Goal: Transaction & Acquisition: Purchase product/service

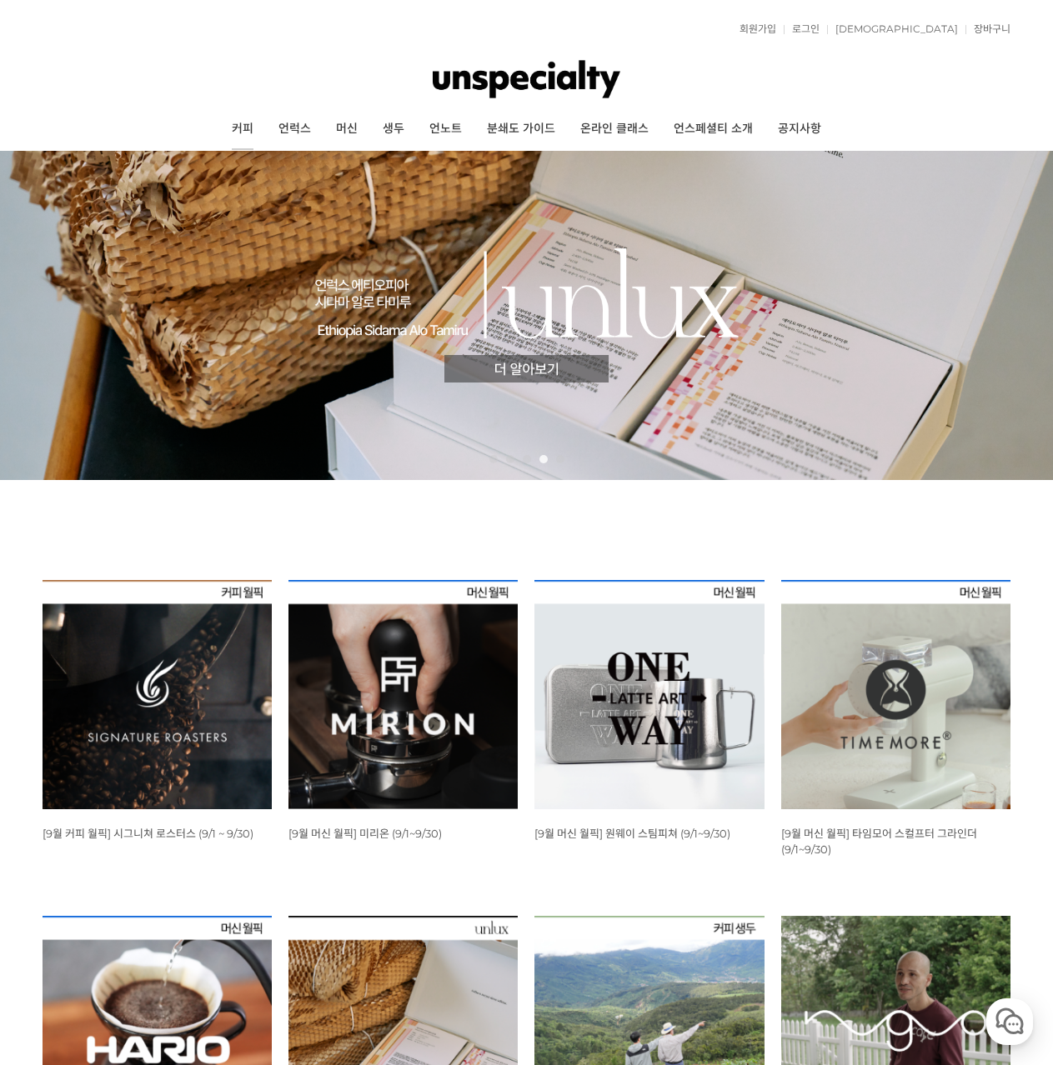
click at [244, 130] on link "커피" at bounding box center [242, 129] width 47 height 42
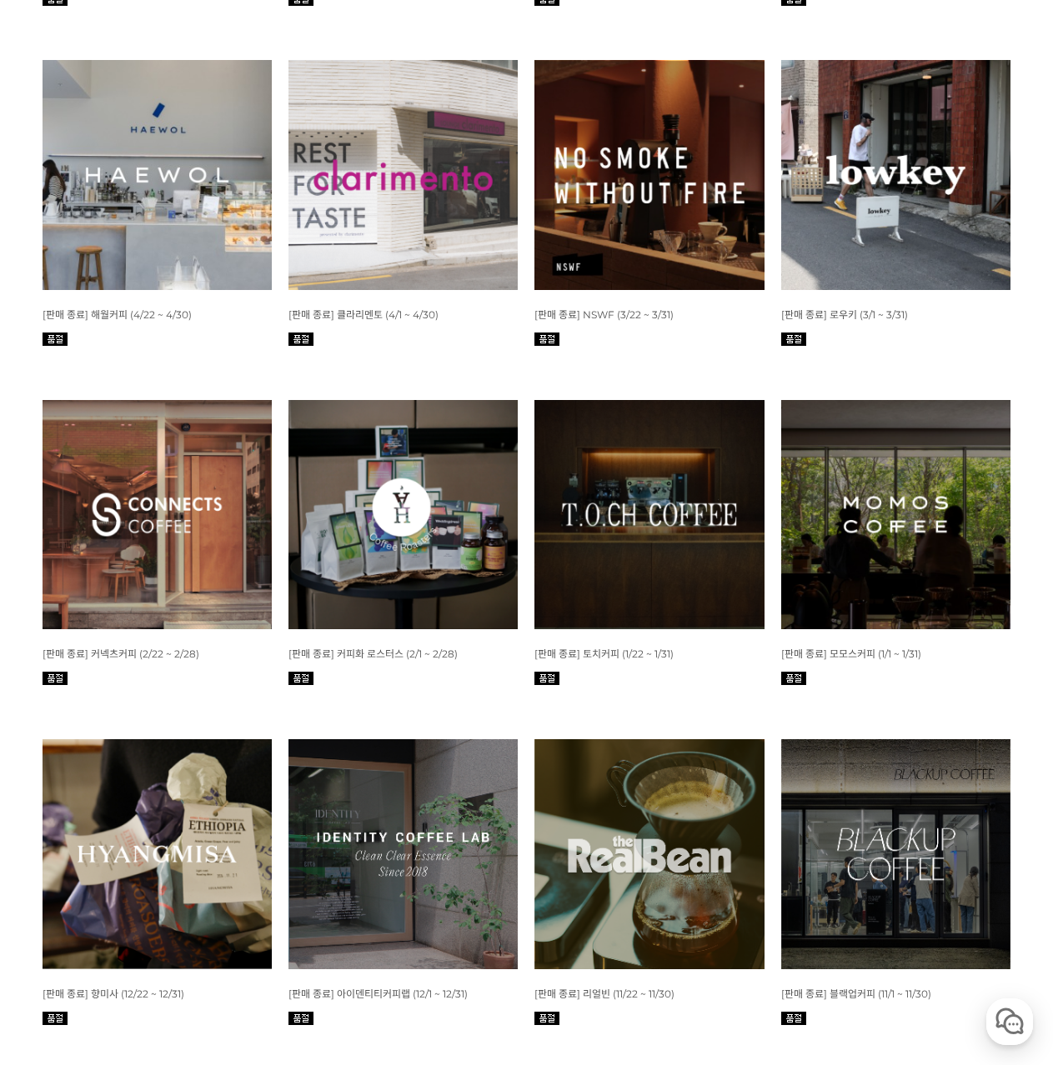
scroll to position [1417, 0]
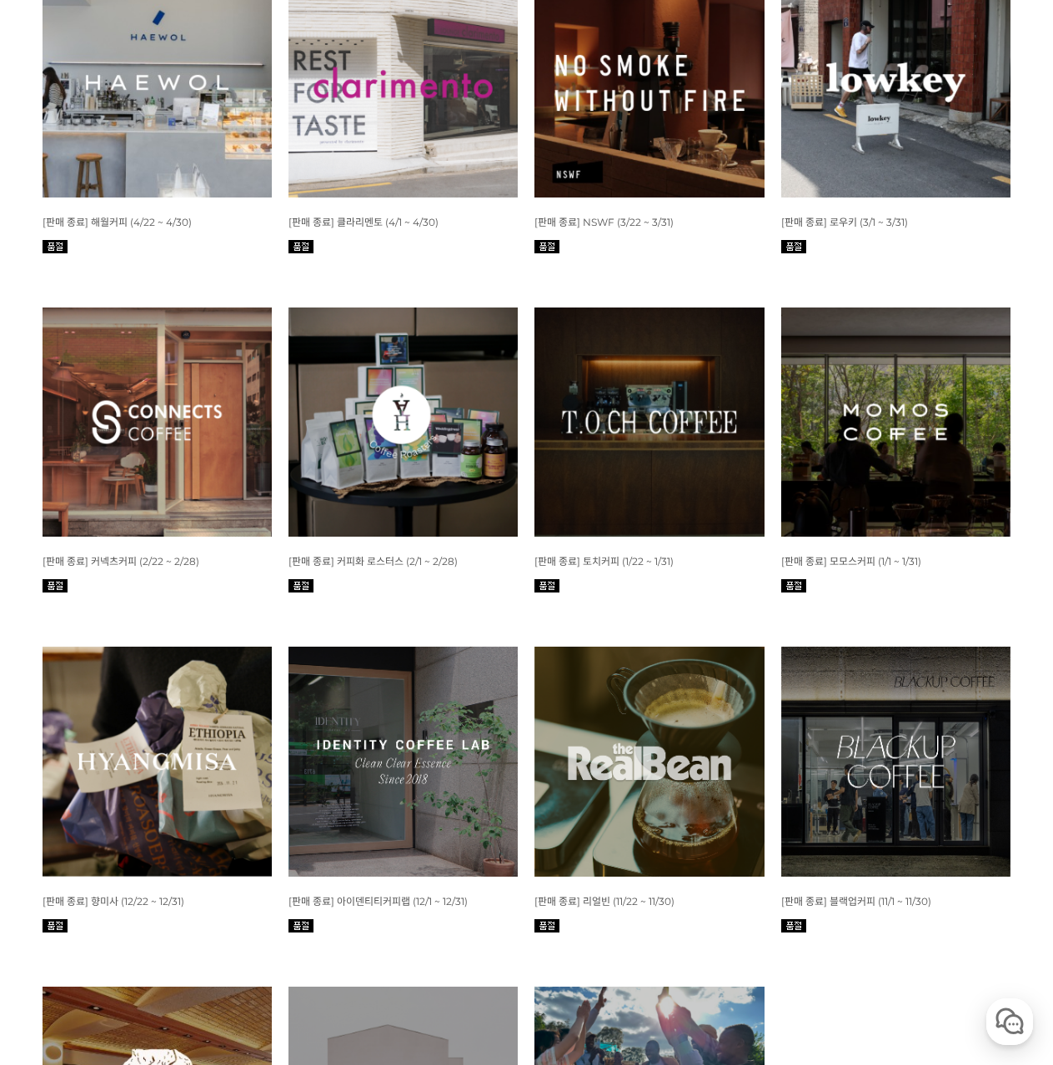
click at [850, 559] on span "[판매 종료] 모모스커피 (1/1 ~ 1/31)" at bounding box center [851, 561] width 140 height 13
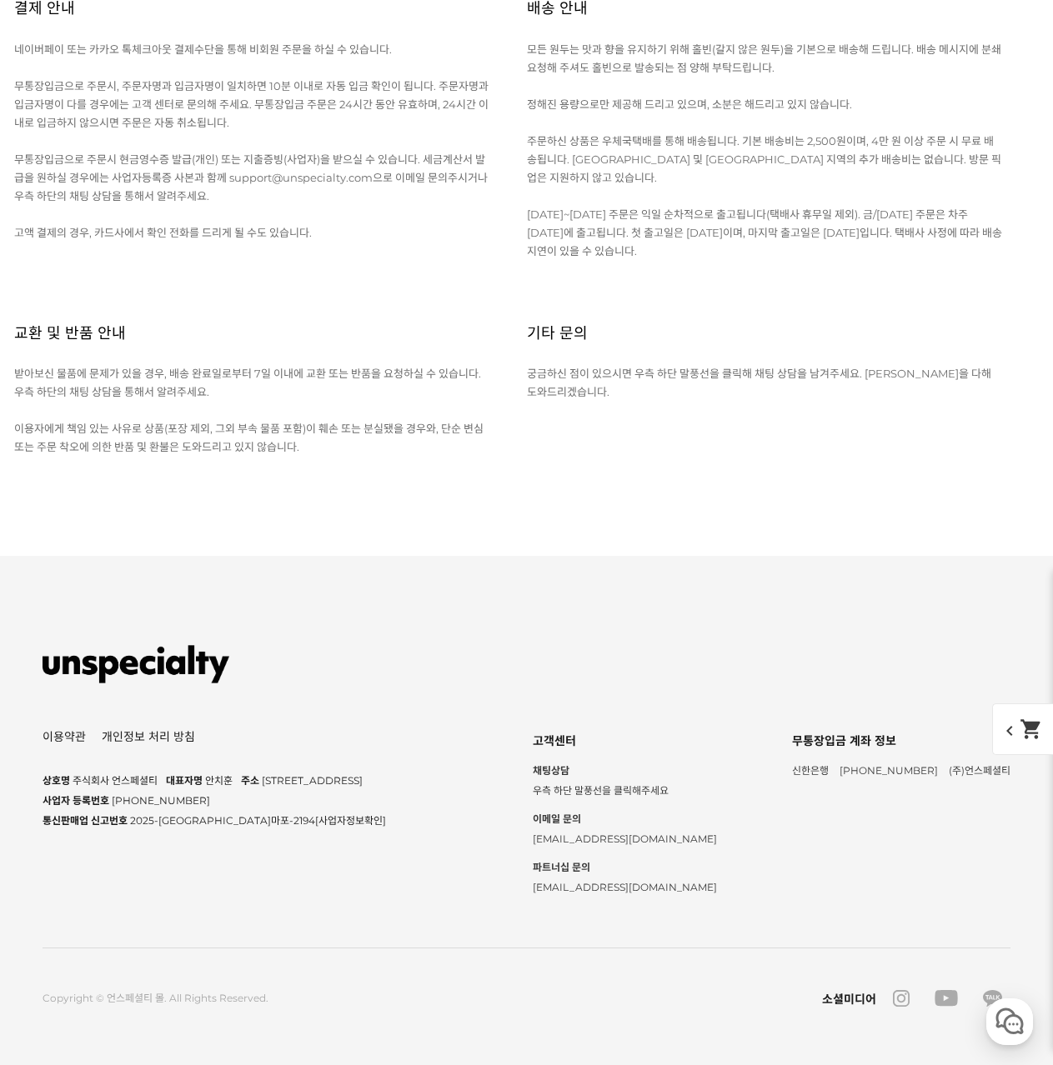
scroll to position [12669, 0]
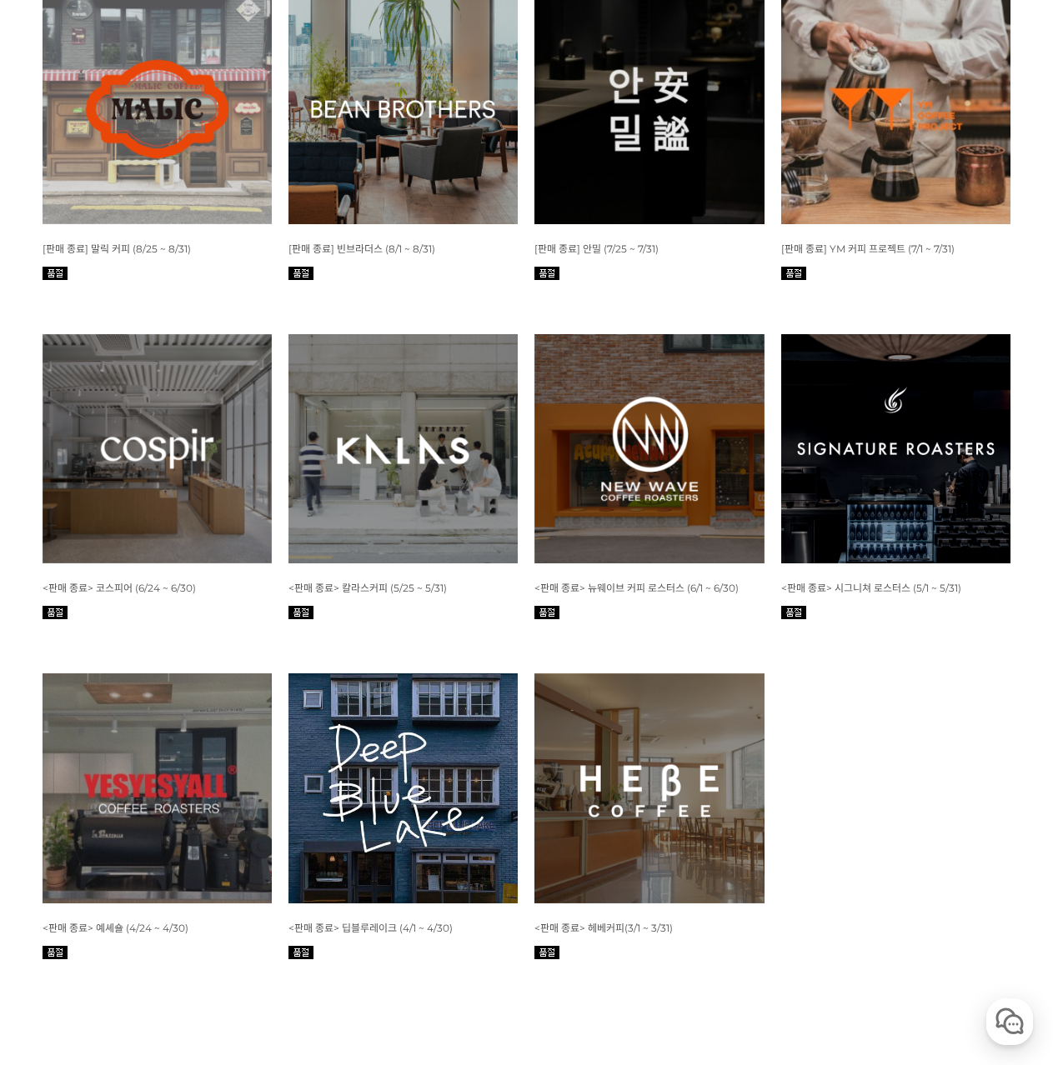
scroll to position [2750, 0]
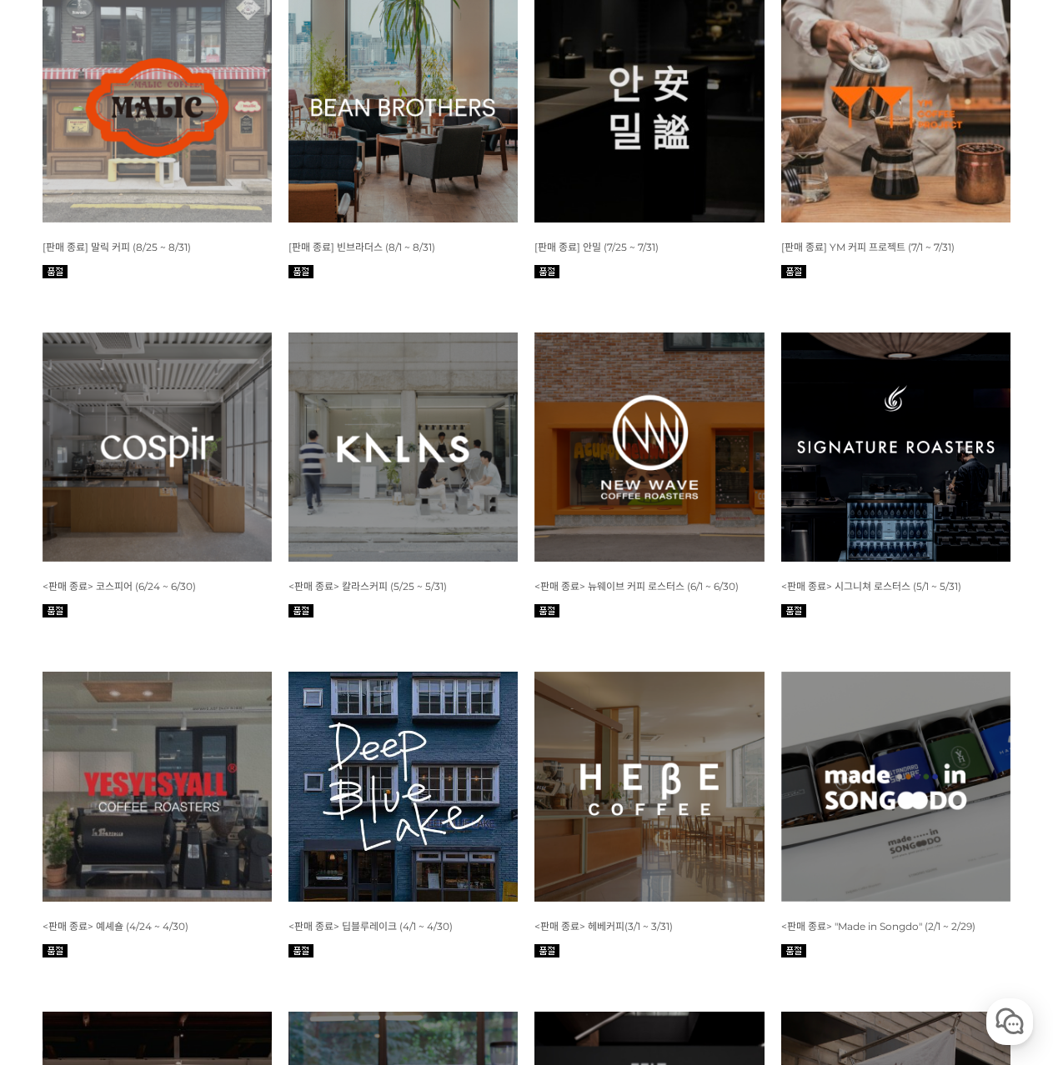
click at [937, 459] on img at bounding box center [895, 447] width 229 height 229
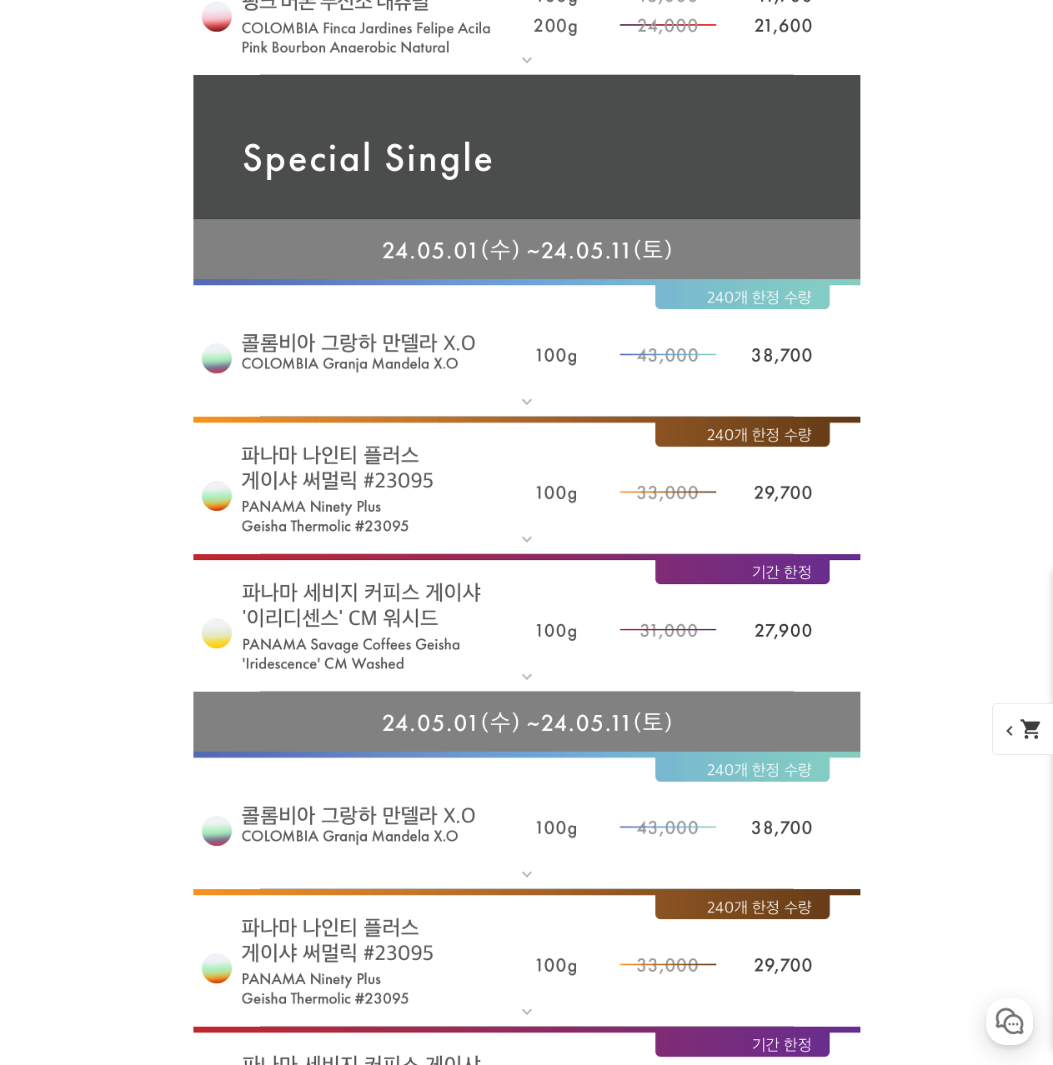
scroll to position [8614, 0]
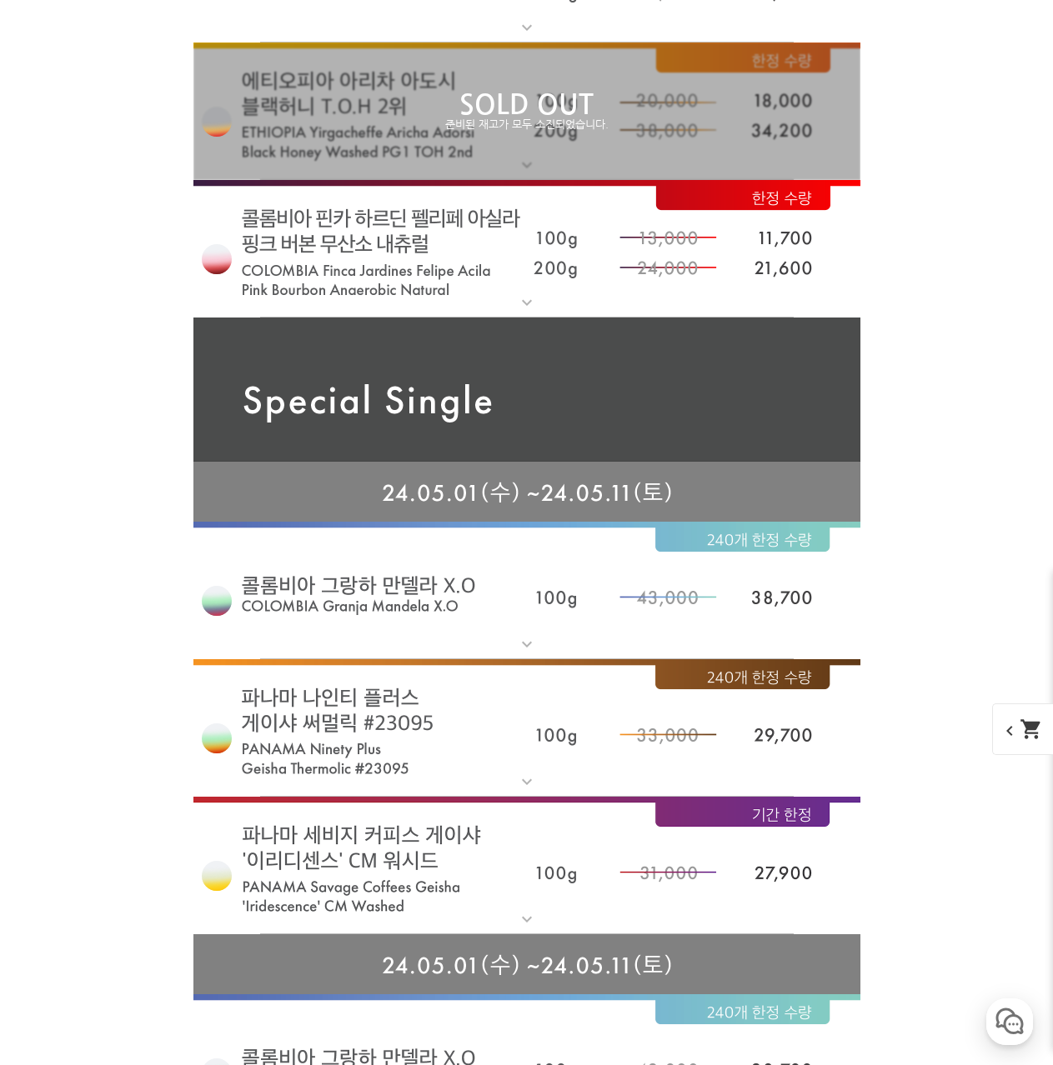
click at [483, 602] on img at bounding box center [526, 591] width 667 height 138
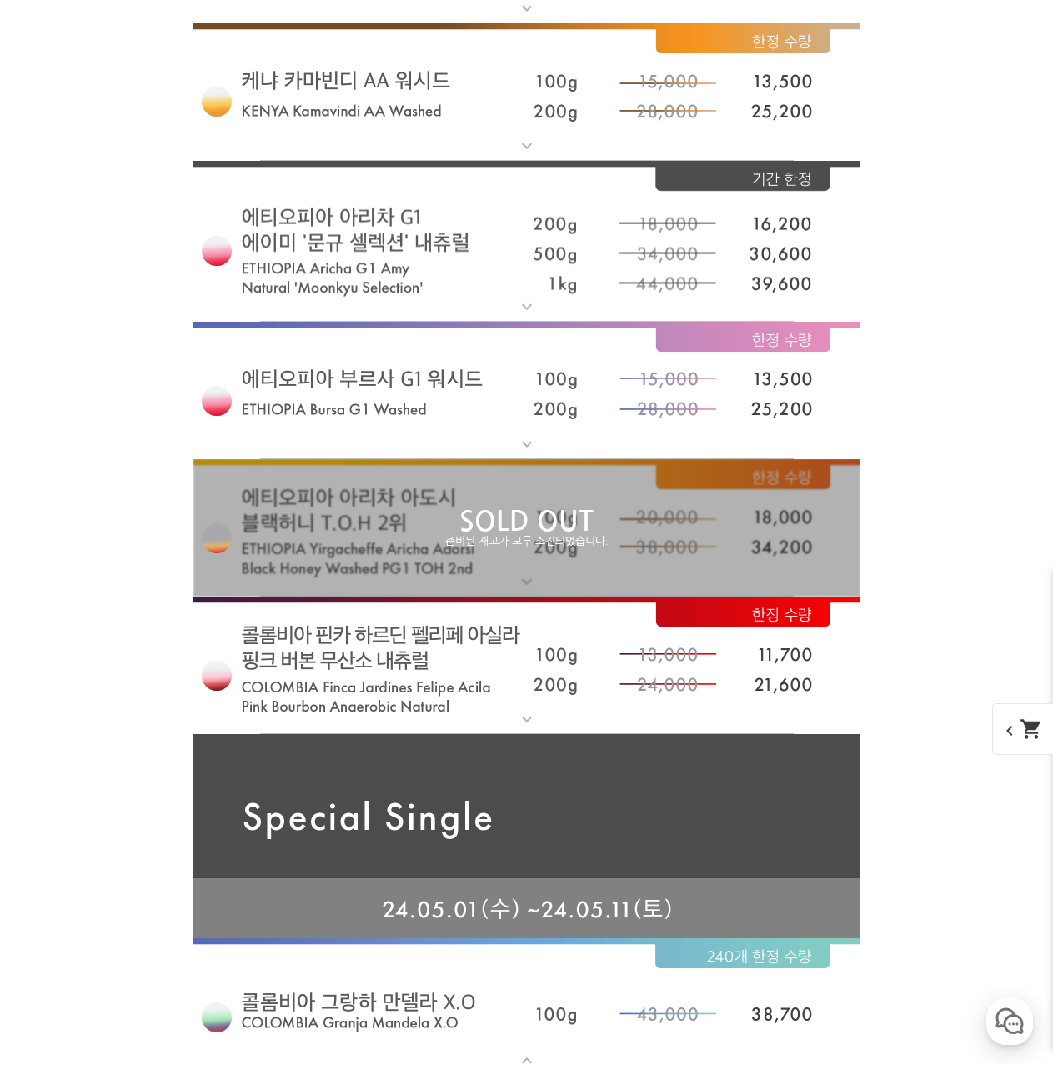
scroll to position [7697, 0]
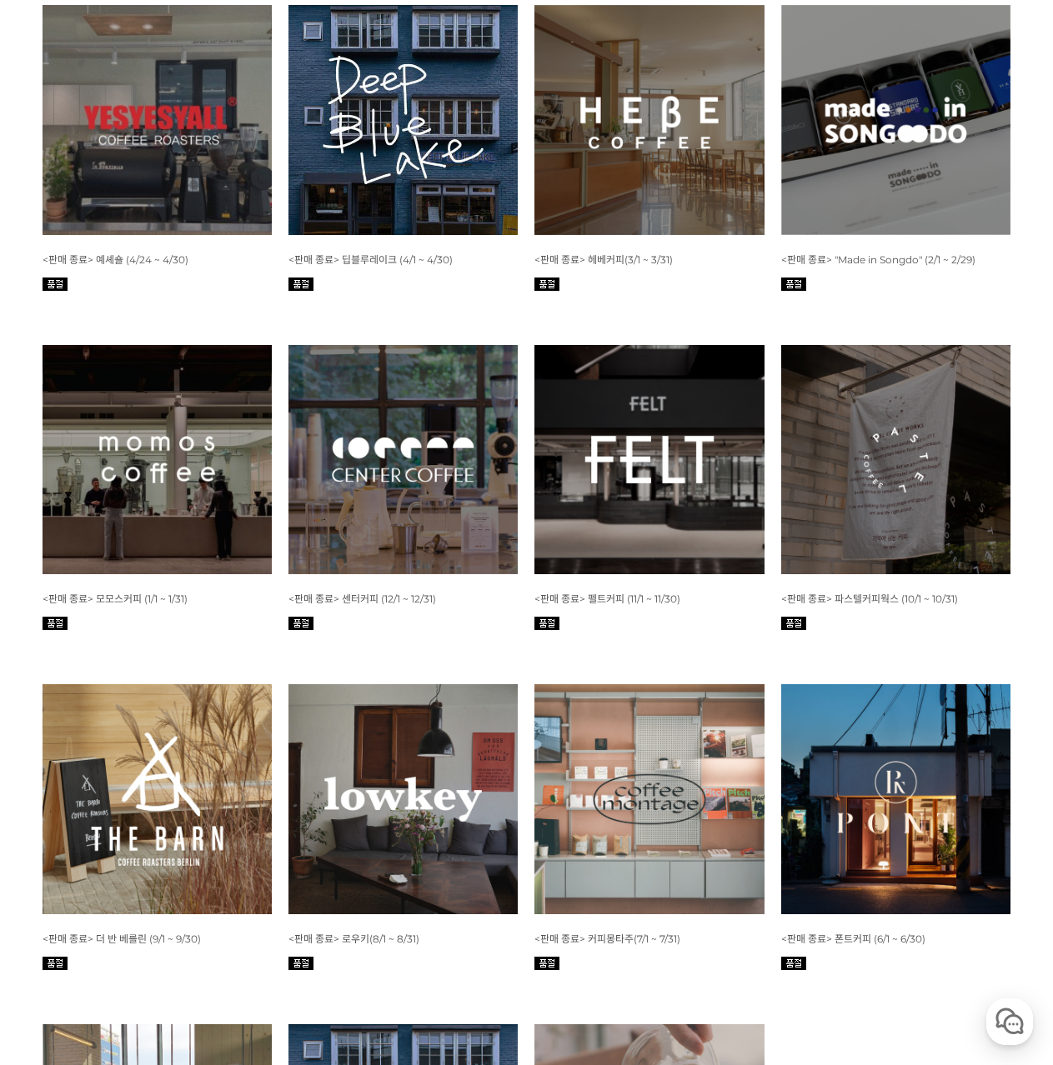
scroll to position [3917, 0]
